Goal: Information Seeking & Learning: Learn about a topic

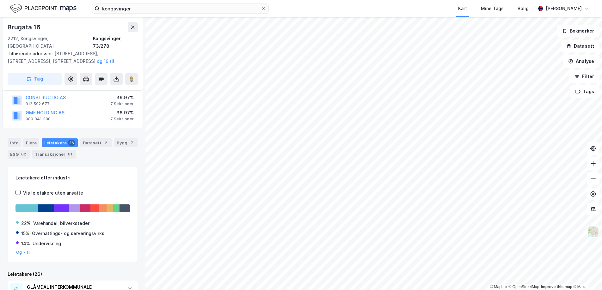
scroll to position [89, 0]
click at [26, 250] on button "Og 7 til" at bounding box center [23, 252] width 15 height 5
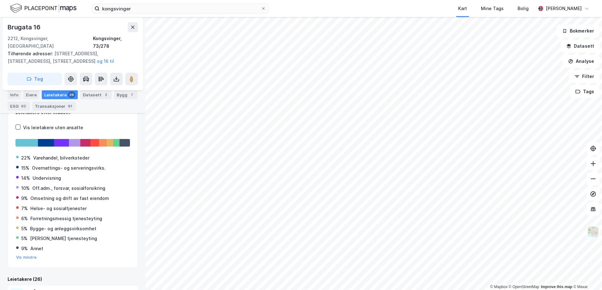
scroll to position [150, 0]
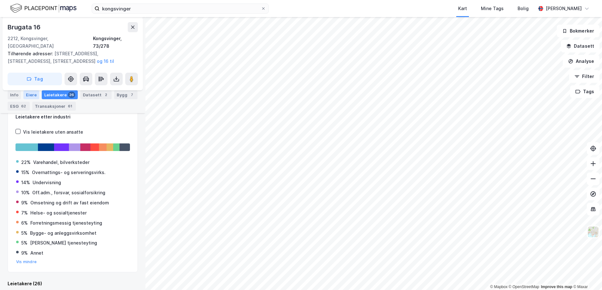
click at [29, 94] on div "Eiere" at bounding box center [31, 94] width 16 height 9
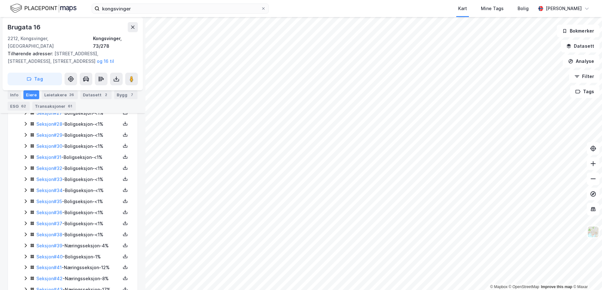
scroll to position [471, 0]
click at [54, 97] on div "Leietakere 26" at bounding box center [60, 94] width 36 height 9
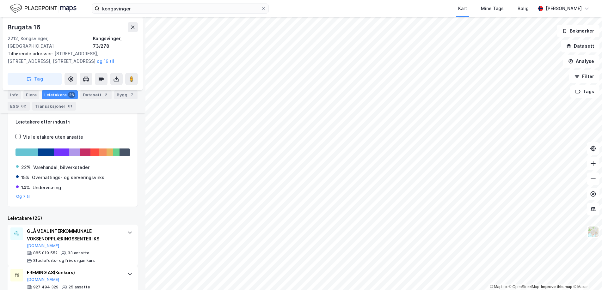
scroll to position [146, 0]
click at [21, 194] on button "Og 7 til" at bounding box center [23, 196] width 15 height 5
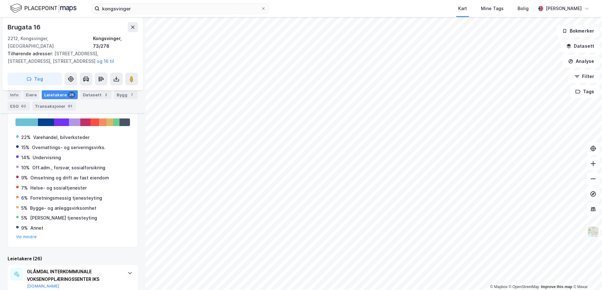
scroll to position [178, 0]
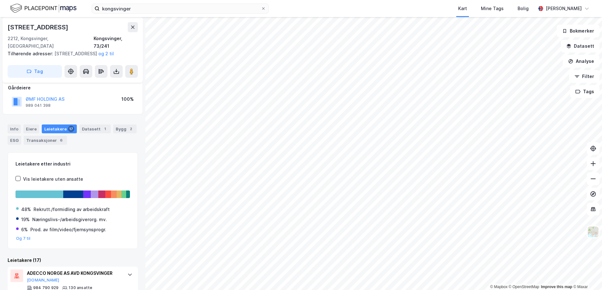
scroll to position [38, 0]
click at [34, 126] on div "Eiere" at bounding box center [31, 128] width 16 height 9
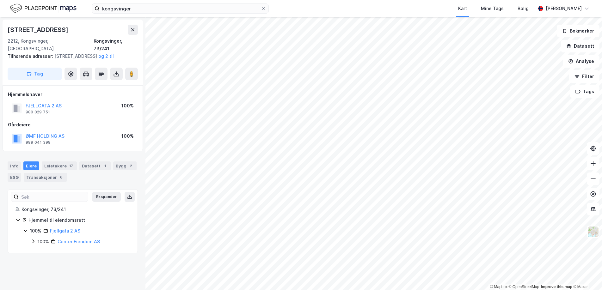
click at [34, 242] on icon at bounding box center [33, 241] width 5 height 5
click at [58, 166] on div "Leietakere 17" at bounding box center [59, 166] width 35 height 9
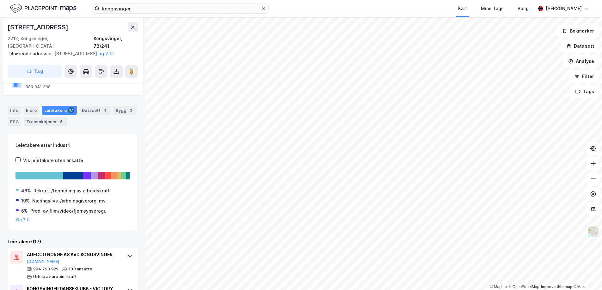
scroll to position [59, 0]
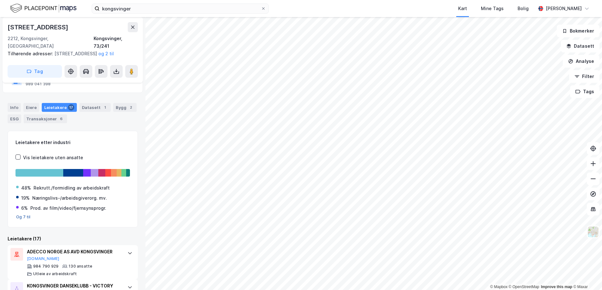
click at [23, 216] on button "Og 7 til" at bounding box center [23, 217] width 15 height 5
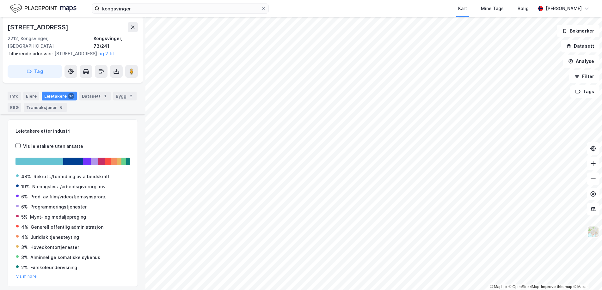
scroll to position [70, 0]
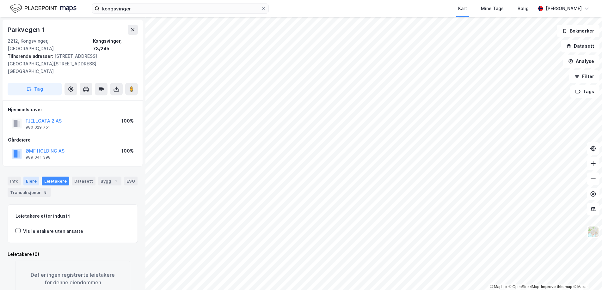
click at [27, 177] on div "Eiere" at bounding box center [31, 181] width 16 height 9
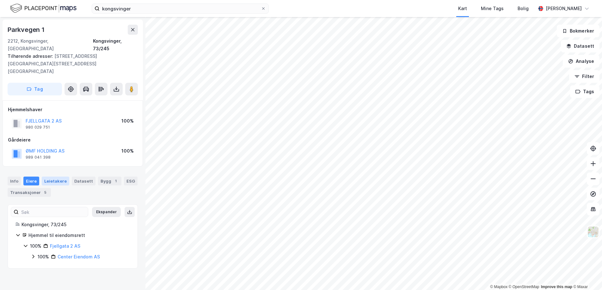
click at [56, 177] on div "Leietakere" at bounding box center [56, 181] width 28 height 9
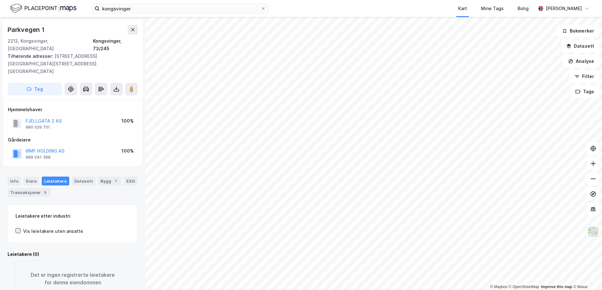
click at [20, 228] on div at bounding box center [18, 230] width 5 height 5
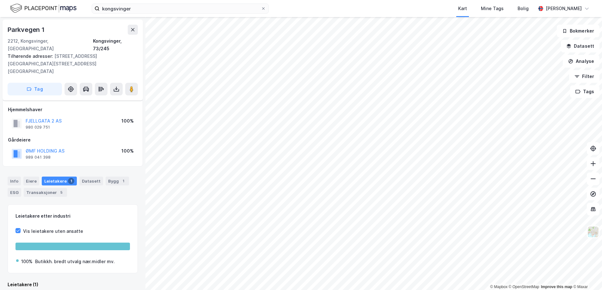
scroll to position [20, 0]
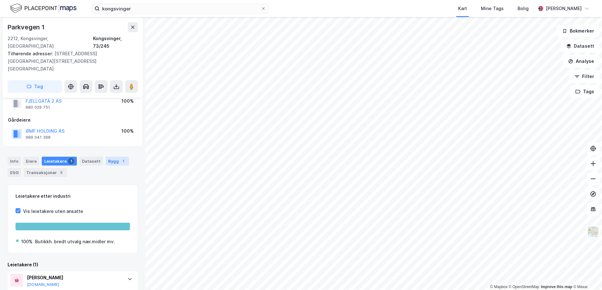
click at [111, 157] on div "Bygg 1" at bounding box center [117, 161] width 23 height 9
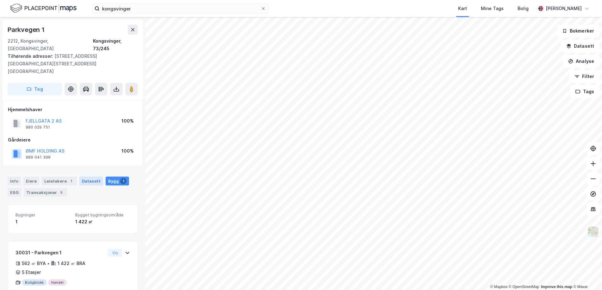
click at [82, 177] on div "Datasett" at bounding box center [91, 181] width 24 height 9
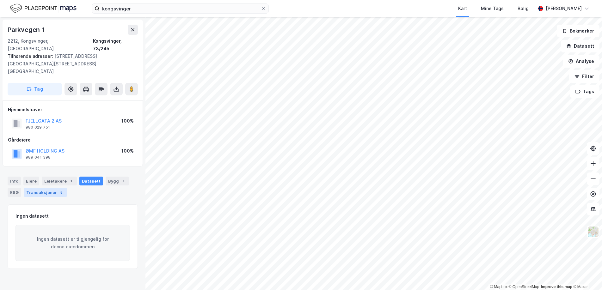
click at [48, 188] on div "Transaksjoner 5" at bounding box center [45, 192] width 43 height 9
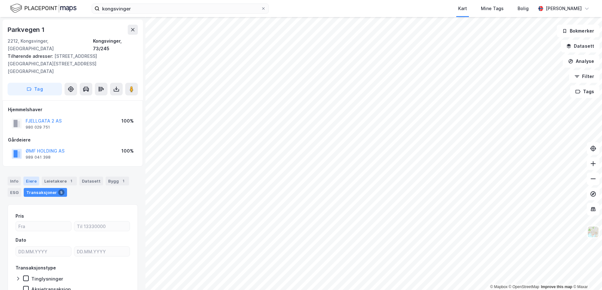
click at [30, 177] on div "Eiere" at bounding box center [31, 181] width 16 height 9
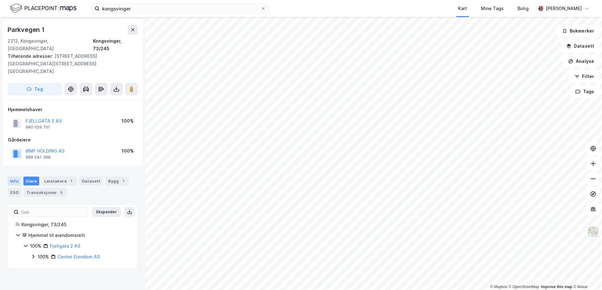
click at [15, 177] on div "Info" at bounding box center [14, 181] width 13 height 9
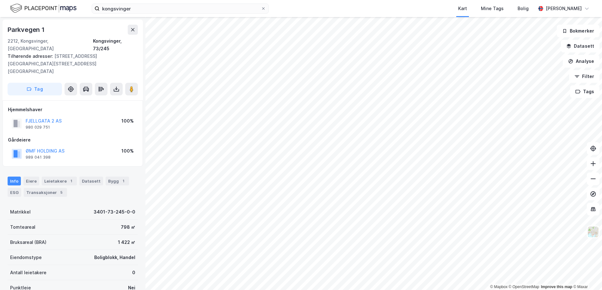
scroll to position [0, 0]
click at [31, 177] on div "Eiere" at bounding box center [31, 181] width 16 height 9
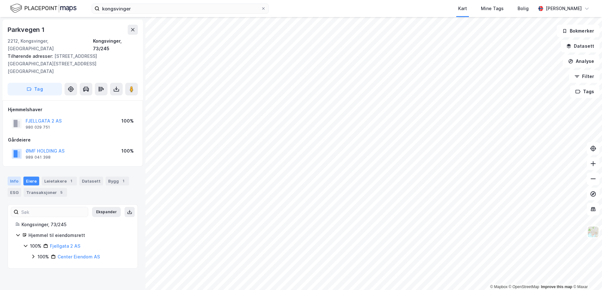
click at [18, 177] on div "Info" at bounding box center [14, 181] width 13 height 9
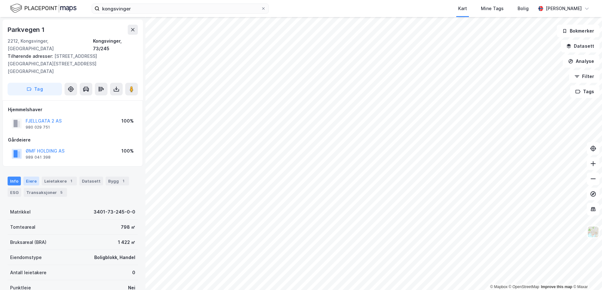
click at [35, 177] on div "Eiere" at bounding box center [31, 181] width 16 height 9
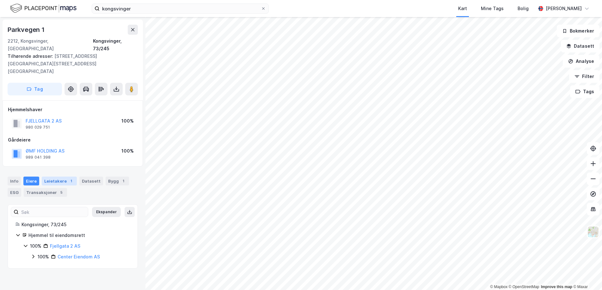
click at [52, 177] on div "Leietakere 1" at bounding box center [59, 181] width 35 height 9
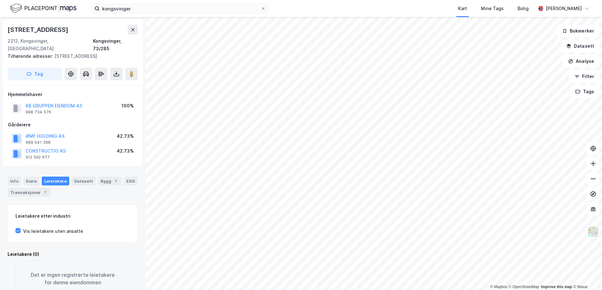
scroll to position [2, 0]
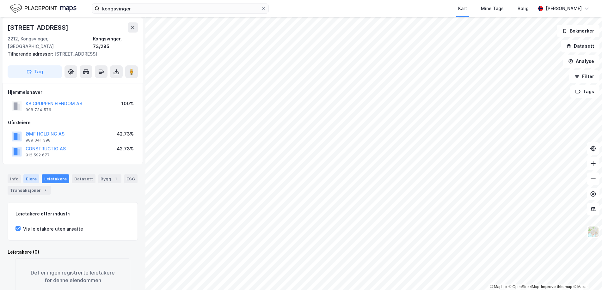
click at [33, 175] on div "Eiere" at bounding box center [31, 179] width 16 height 9
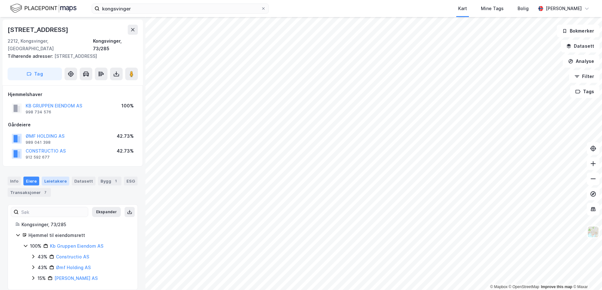
click at [48, 177] on div "Leietakere" at bounding box center [56, 181] width 28 height 9
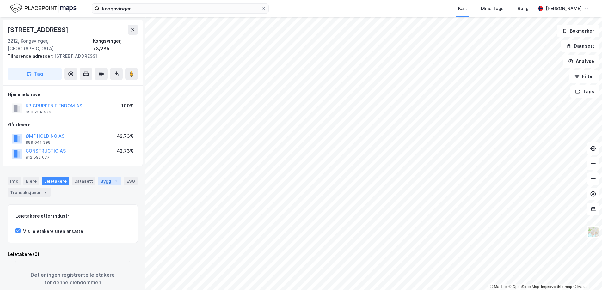
click at [103, 177] on div "Bygg 1" at bounding box center [109, 181] width 23 height 9
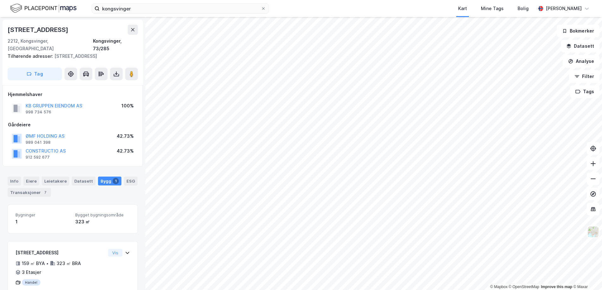
scroll to position [14, 0]
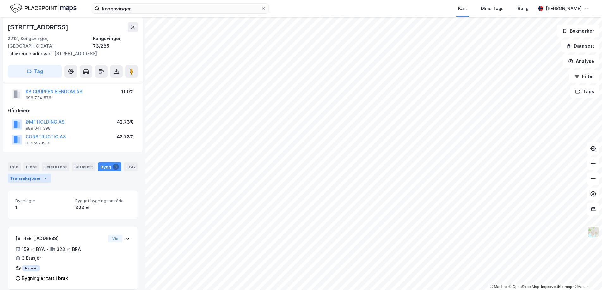
click at [35, 174] on div "Transaksjoner 7" at bounding box center [29, 178] width 43 height 9
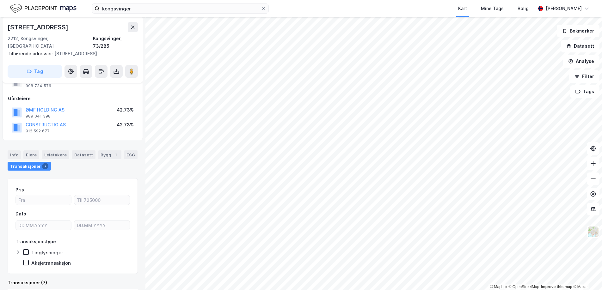
click at [49, 151] on div "Leietakere" at bounding box center [56, 155] width 28 height 9
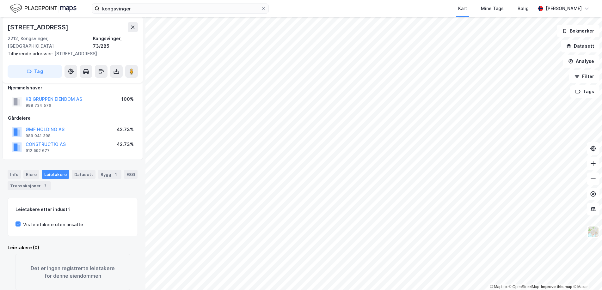
click at [34, 170] on div "Eiere" at bounding box center [31, 174] width 16 height 9
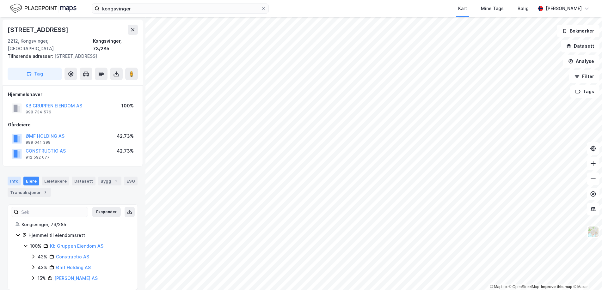
drag, startPoint x: 11, startPoint y: 173, endPoint x: 18, endPoint y: 174, distance: 7.8
click at [11, 177] on div "Info" at bounding box center [14, 181] width 13 height 9
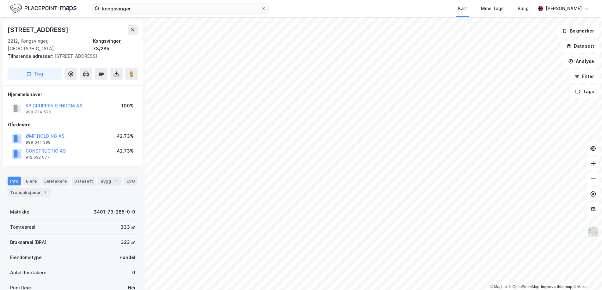
scroll to position [77, 0]
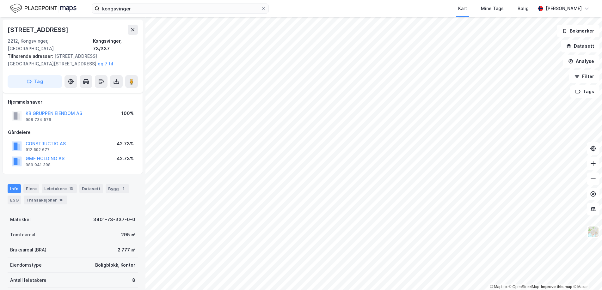
scroll to position [77, 0]
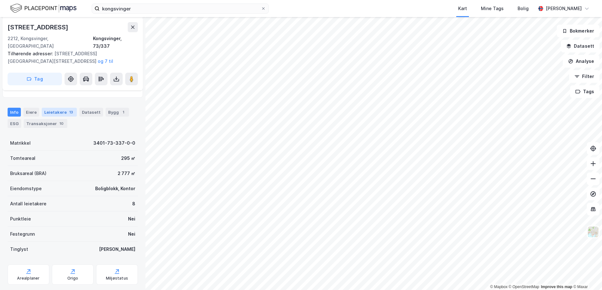
click at [50, 108] on div "Leietakere 13" at bounding box center [59, 112] width 35 height 9
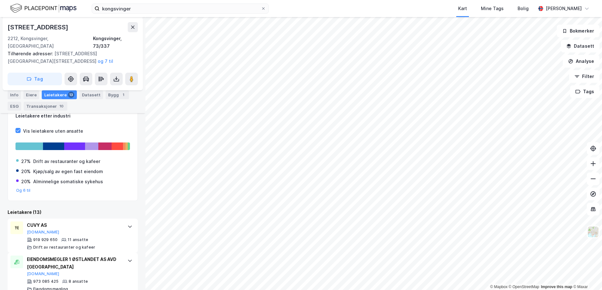
scroll to position [108, 0]
click at [22, 186] on div "Leietakere etter industri Vis leietakere uten ansatte 27% Drift av restauranter…" at bounding box center [73, 152] width 130 height 97
click at [25, 188] on button "Og 6 til" at bounding box center [23, 190] width 15 height 5
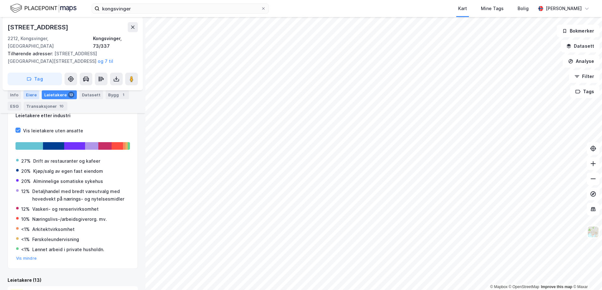
click at [31, 96] on div "Eiere" at bounding box center [31, 94] width 16 height 9
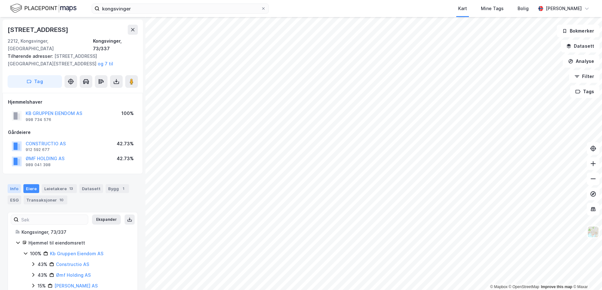
click at [13, 184] on div "Info" at bounding box center [14, 188] width 13 height 9
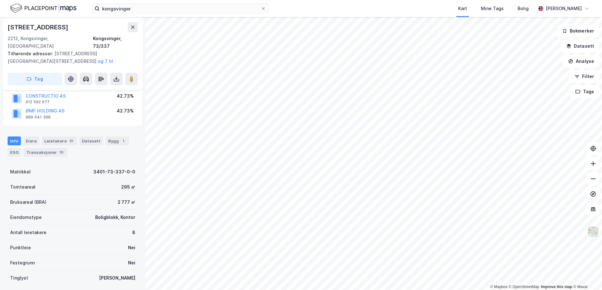
scroll to position [48, 0]
click at [34, 136] on div "Eiere" at bounding box center [31, 140] width 16 height 9
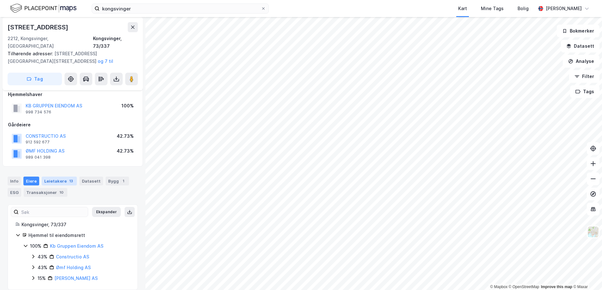
click at [55, 177] on div "Leietakere 13" at bounding box center [59, 181] width 35 height 9
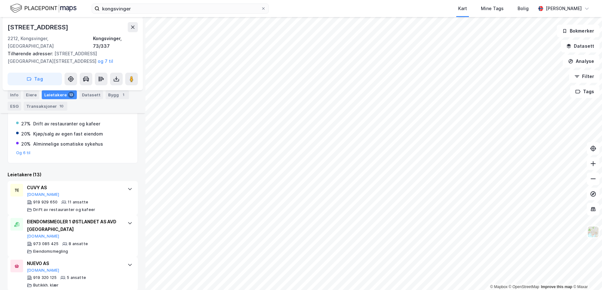
scroll to position [154, 0]
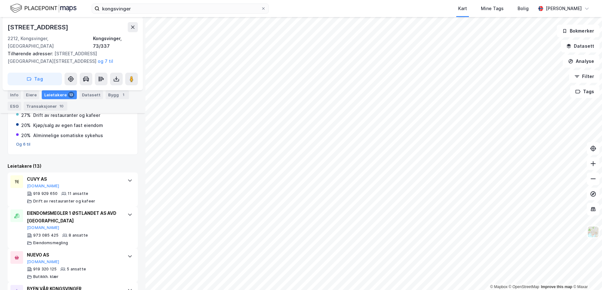
click at [22, 142] on button "Og 6 til" at bounding box center [23, 144] width 15 height 5
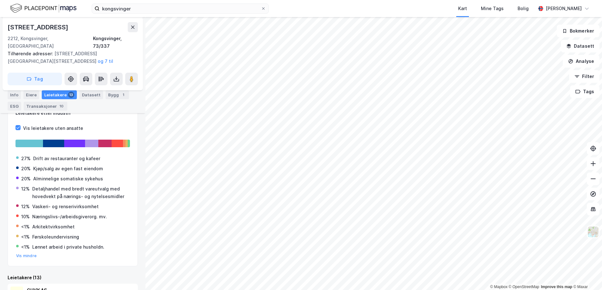
scroll to position [115, 0]
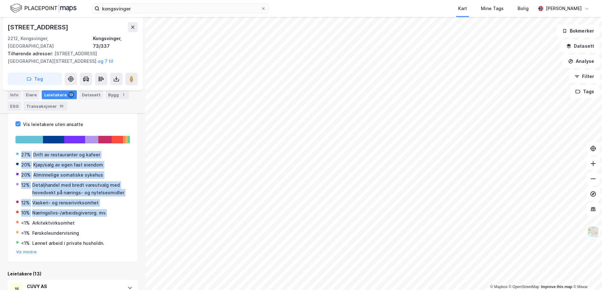
drag, startPoint x: 21, startPoint y: 148, endPoint x: 109, endPoint y: 206, distance: 105.1
click at [109, 206] on div "27% Drift av restauranter og kafeer 20% Kjøp/salg av egen fast eiendom 20% Almi…" at bounding box center [73, 200] width 115 height 109
copy div "27% Drift av restauranter og kafeer 20% Kjøp/salg av egen fast eiendom 20% Almi…"
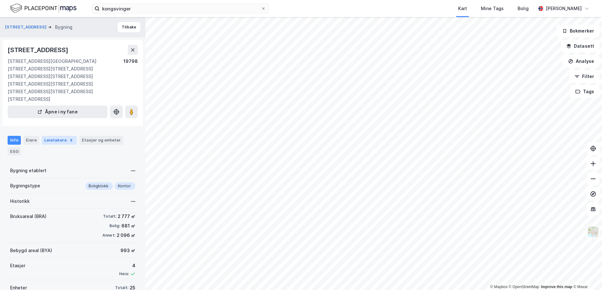
click at [60, 136] on div "Leietakere 8" at bounding box center [59, 140] width 35 height 9
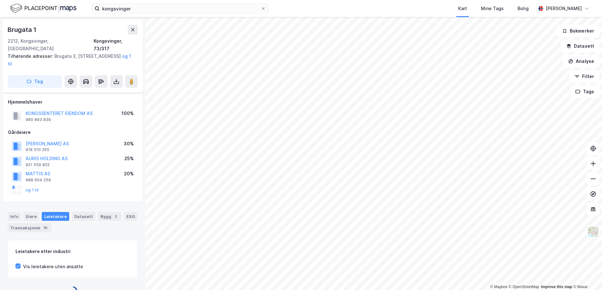
scroll to position [6, 0]
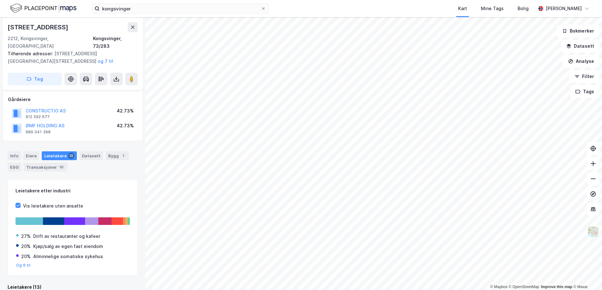
scroll to position [34, 0]
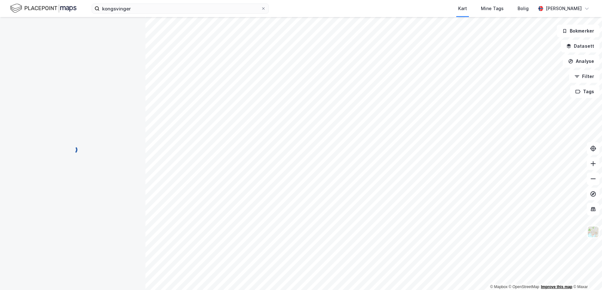
scroll to position [34, 0]
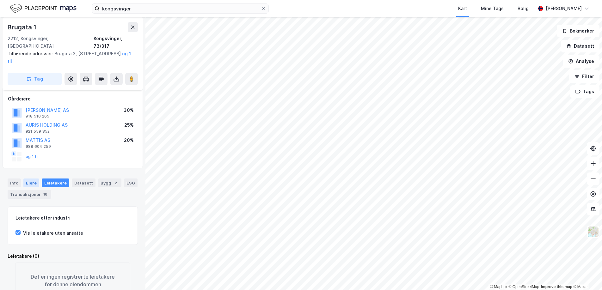
click at [34, 179] on div "Eiere" at bounding box center [31, 183] width 16 height 9
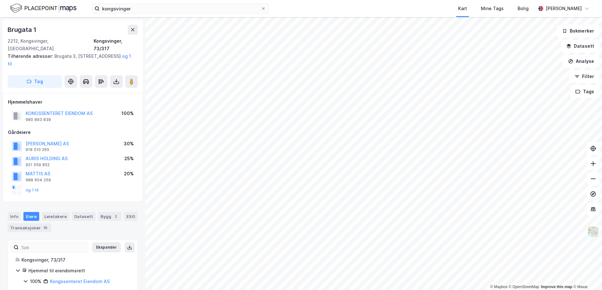
scroll to position [14, 0]
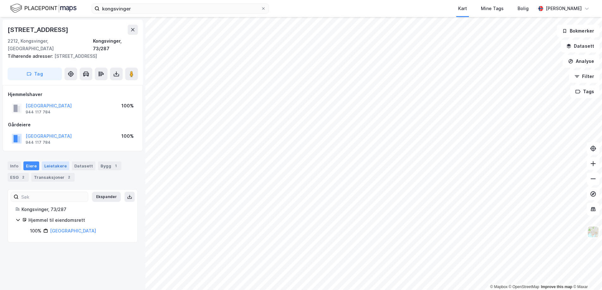
click at [55, 162] on div "Leietakere" at bounding box center [56, 166] width 28 height 9
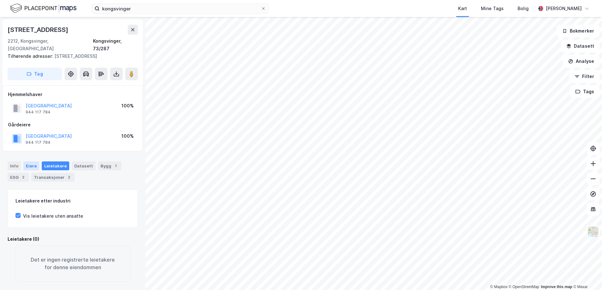
click at [36, 162] on div "Eiere" at bounding box center [31, 166] width 16 height 9
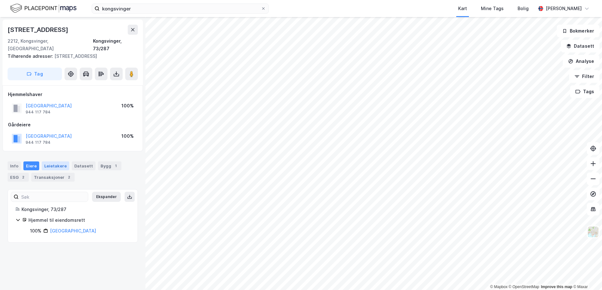
click at [52, 162] on div "Leietakere" at bounding box center [56, 166] width 28 height 9
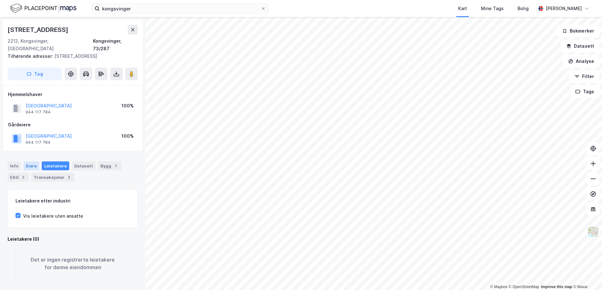
click at [32, 162] on div "Eiere" at bounding box center [31, 166] width 16 height 9
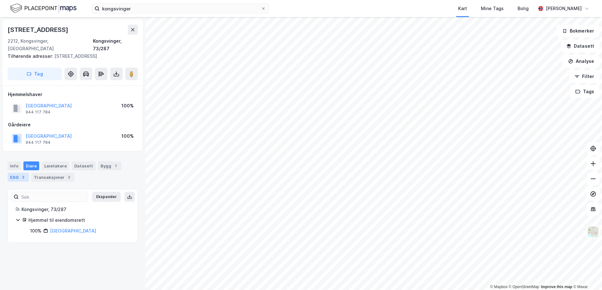
click at [19, 173] on div "ESG 2" at bounding box center [18, 177] width 21 height 9
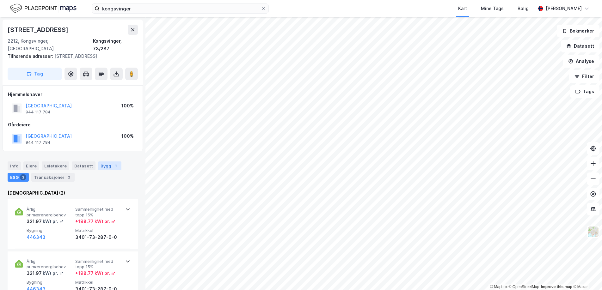
click at [113, 163] on div "1" at bounding box center [116, 166] width 6 height 6
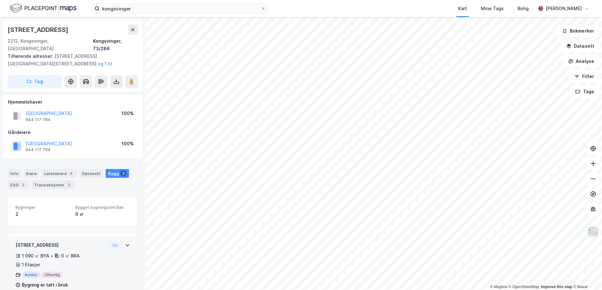
scroll to position [14, 0]
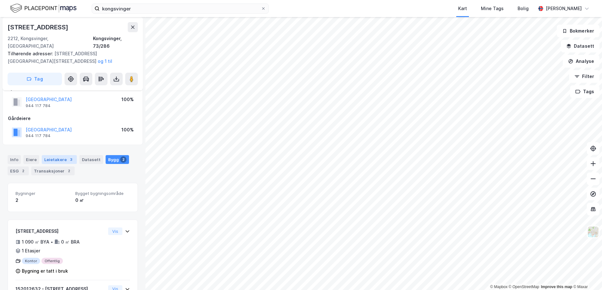
click at [58, 155] on div "Leietakere 3" at bounding box center [59, 159] width 35 height 9
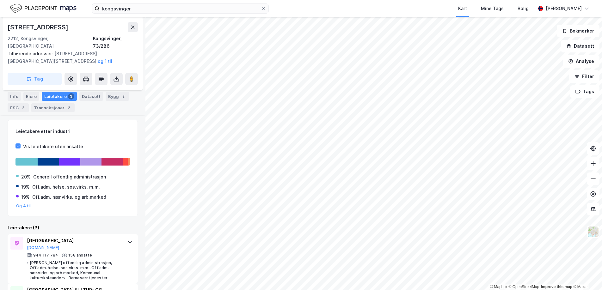
scroll to position [79, 0]
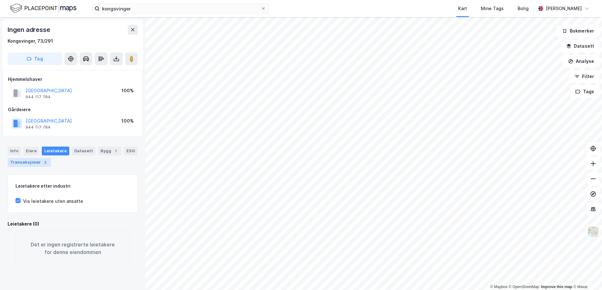
click at [27, 163] on div "Transaksjoner 2" at bounding box center [29, 162] width 43 height 9
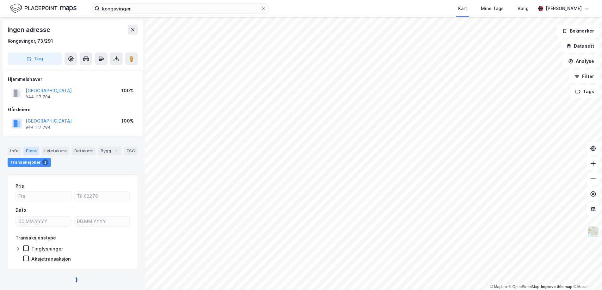
click at [30, 149] on div "Eiere" at bounding box center [31, 151] width 16 height 9
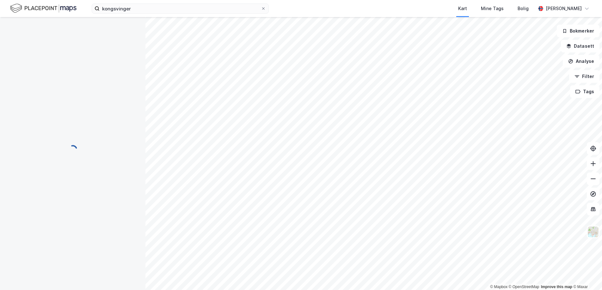
scroll to position [8, 0]
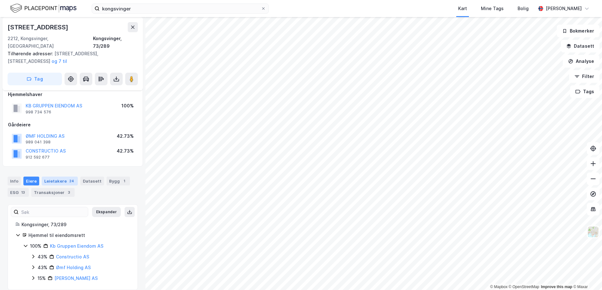
click at [56, 177] on div "Leietakere 24" at bounding box center [60, 181] width 36 height 9
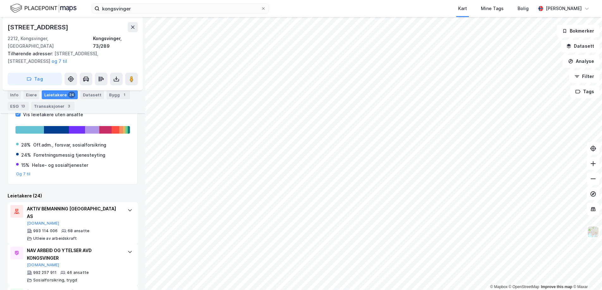
scroll to position [125, 0]
click at [22, 171] on button "Og 7 til" at bounding box center [23, 173] width 15 height 5
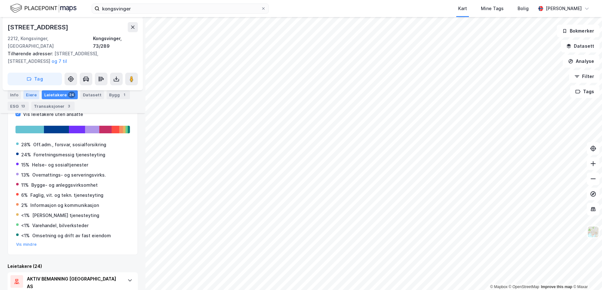
click at [29, 95] on div "Eiere" at bounding box center [31, 94] width 16 height 9
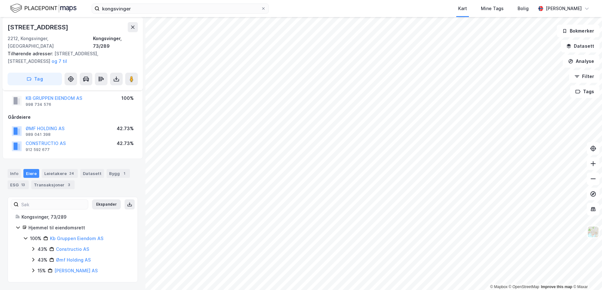
scroll to position [8, 0]
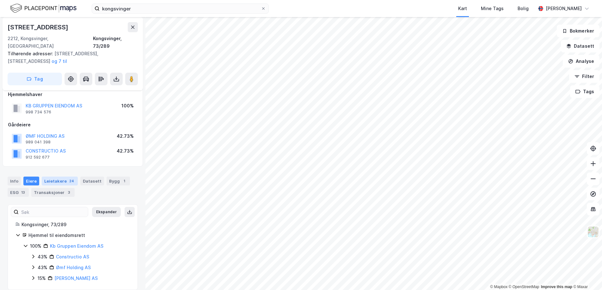
click at [52, 177] on div "Leietakere 24" at bounding box center [60, 181] width 36 height 9
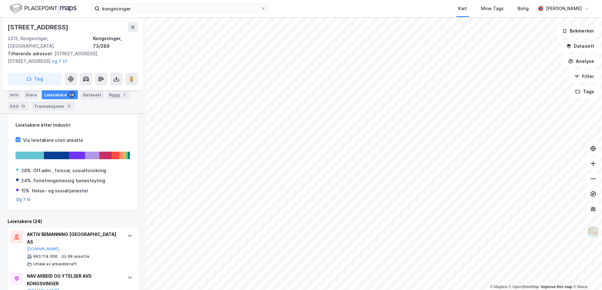
click at [24, 197] on button "Og 7 til" at bounding box center [23, 199] width 15 height 5
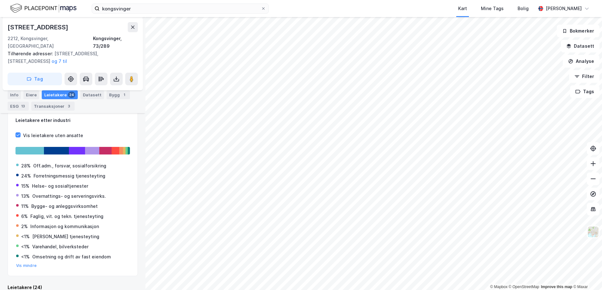
scroll to position [101, 0]
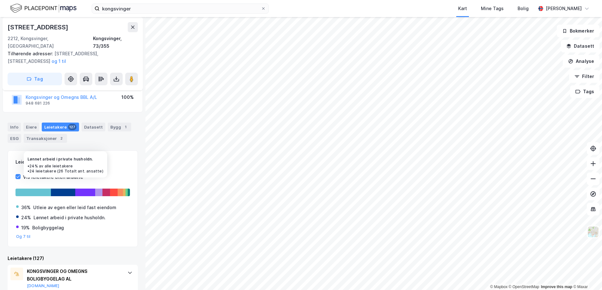
scroll to position [47, 0]
click at [24, 234] on button "Og 7 til" at bounding box center [23, 236] width 15 height 5
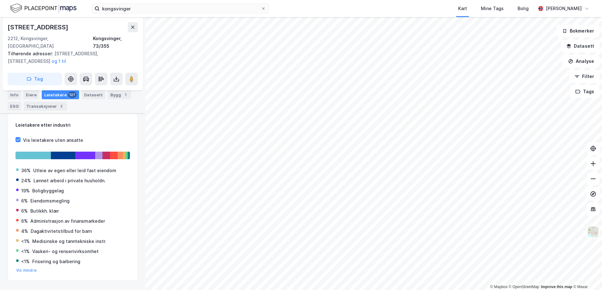
scroll to position [83, 0]
click at [29, 95] on div "Eiere" at bounding box center [31, 94] width 16 height 9
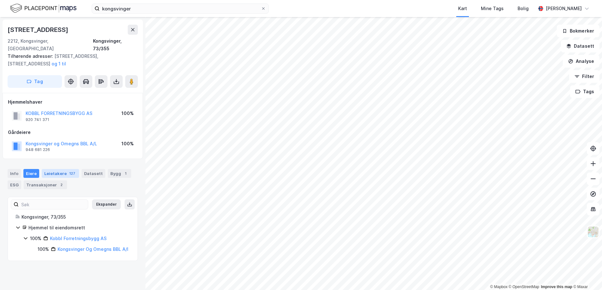
click at [54, 169] on div "Leietakere 127" at bounding box center [60, 173] width 37 height 9
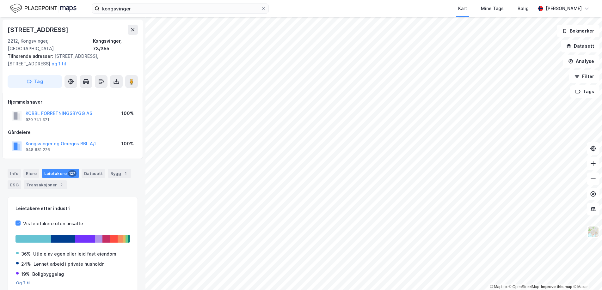
click at [23, 281] on button "Og 7 til" at bounding box center [23, 283] width 15 height 5
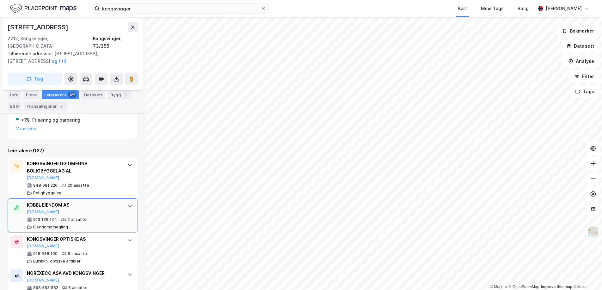
scroll to position [226, 0]
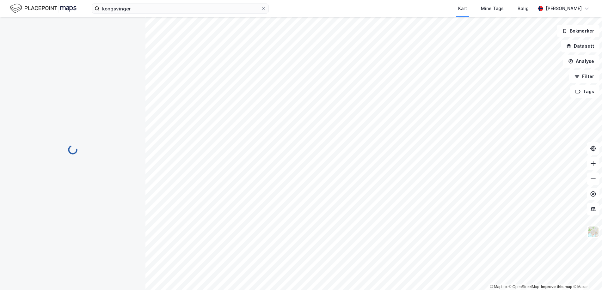
scroll to position [2, 0]
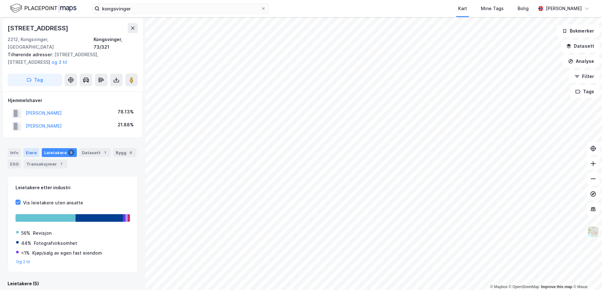
click at [29, 148] on div "Eiere" at bounding box center [31, 152] width 16 height 9
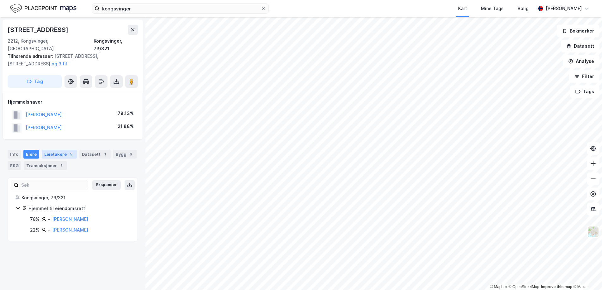
click at [57, 150] on div "Leietakere 5" at bounding box center [59, 154] width 35 height 9
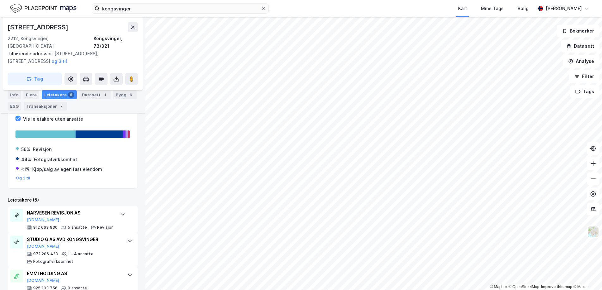
scroll to position [165, 0]
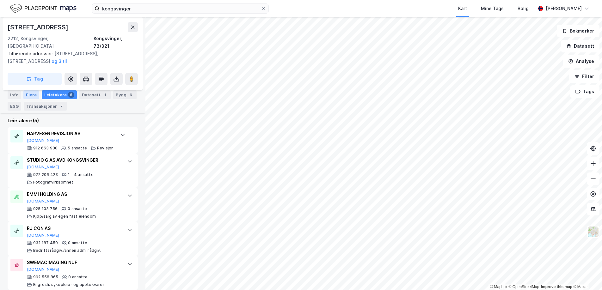
click at [29, 96] on div "Eiere" at bounding box center [31, 94] width 16 height 9
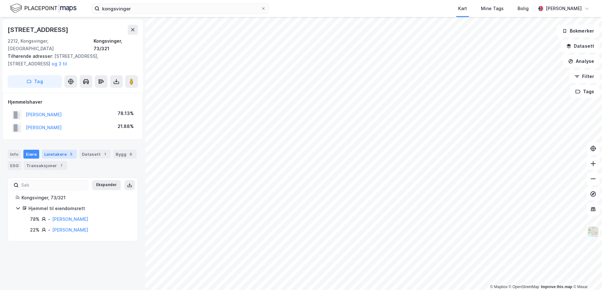
click at [58, 150] on div "Leietakere 5" at bounding box center [59, 154] width 35 height 9
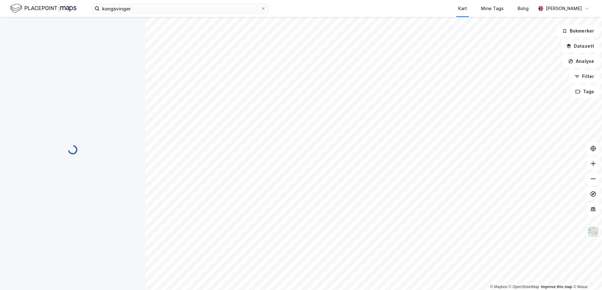
scroll to position [2, 0]
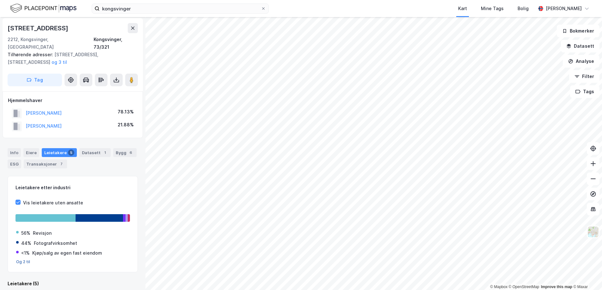
click at [21, 260] on button "Og 2 til" at bounding box center [23, 262] width 14 height 5
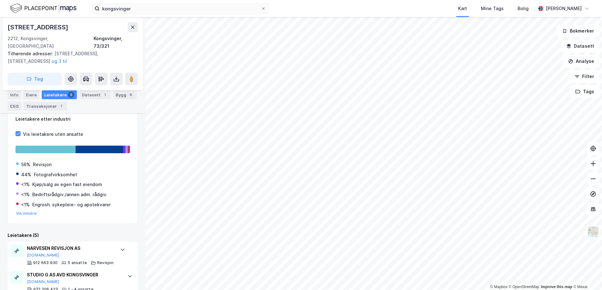
scroll to position [72, 0]
click at [582, 62] on button "Analyse" at bounding box center [581, 61] width 37 height 13
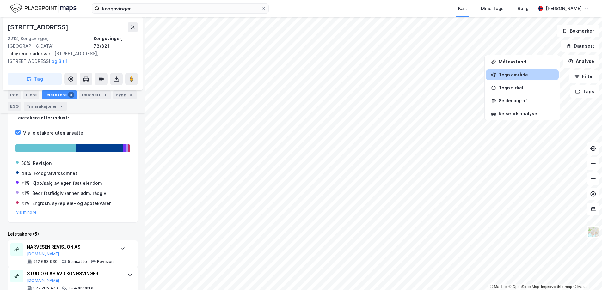
click at [522, 75] on div "Tegn område" at bounding box center [526, 74] width 55 height 5
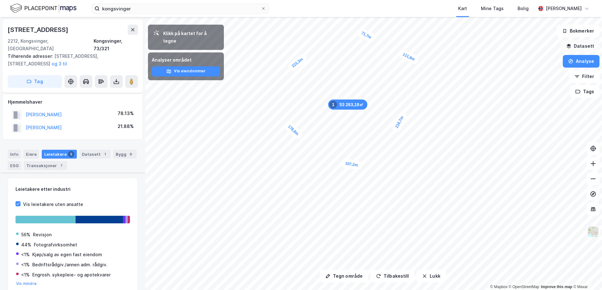
click at [581, 46] on button "Datasett" at bounding box center [580, 46] width 39 height 13
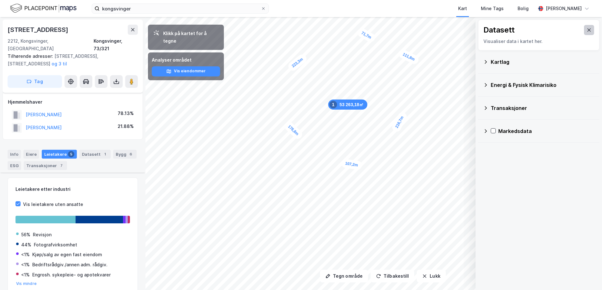
click at [586, 32] on button at bounding box center [589, 30] width 10 height 10
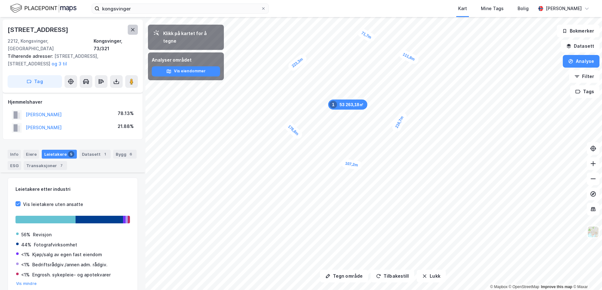
click at [131, 28] on icon at bounding box center [132, 29] width 5 height 5
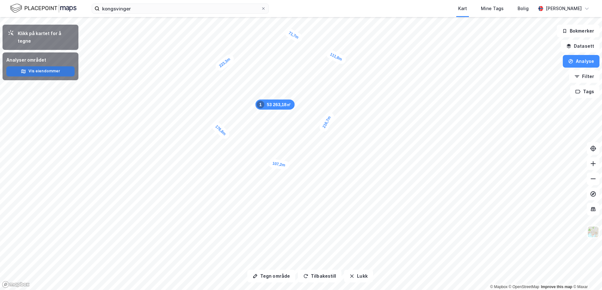
click at [22, 69] on icon "button" at bounding box center [23, 71] width 5 height 5
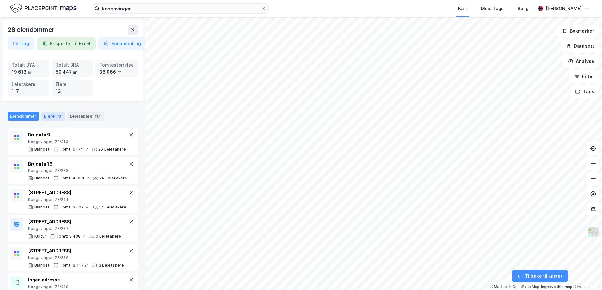
click at [50, 118] on div "Eiere 13" at bounding box center [52, 116] width 23 height 9
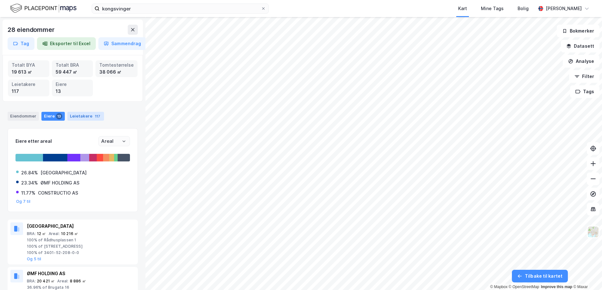
click at [73, 117] on div "Leietakere 117" at bounding box center [85, 116] width 37 height 9
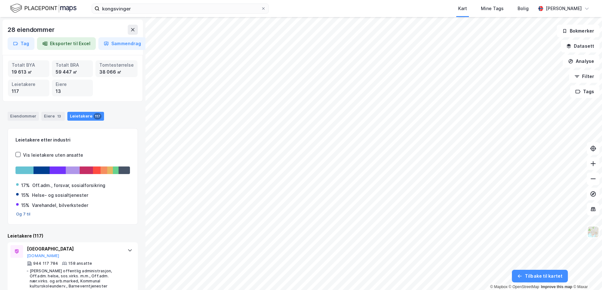
click at [24, 213] on button "Og 7 til" at bounding box center [23, 214] width 15 height 5
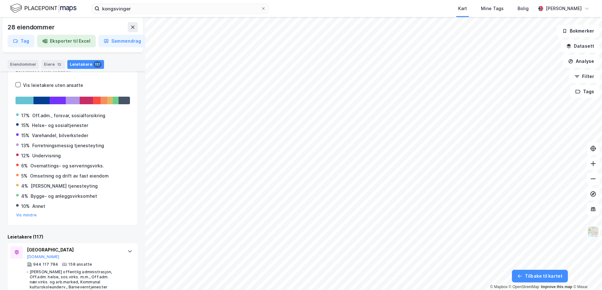
scroll to position [71, 0]
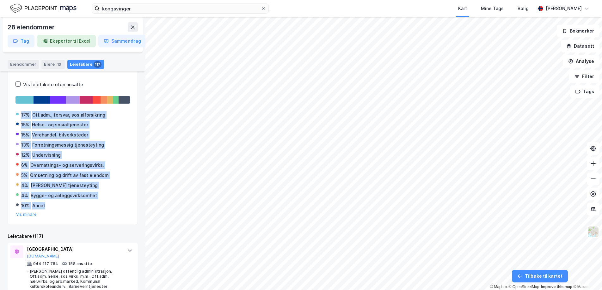
drag, startPoint x: 48, startPoint y: 207, endPoint x: 8, endPoint y: 116, distance: 99.5
click at [8, 116] on div "Leietakere etter industri Vis leietakere uten ansatte 17% Off.adm., forsvar, so…" at bounding box center [73, 141] width 130 height 167
copy div "17% Off.adm., forsvar, sosialforsikring 15% Helse- og sosialtjenester 15% Vareh…"
